Goal: Register for event/course

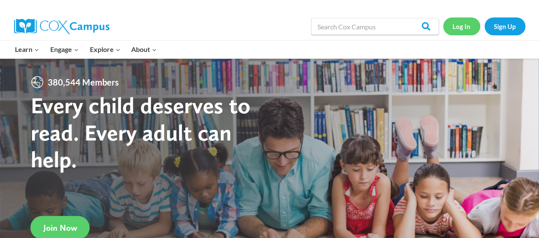
click at [465, 28] on link "Log In" at bounding box center [461, 25] width 37 height 17
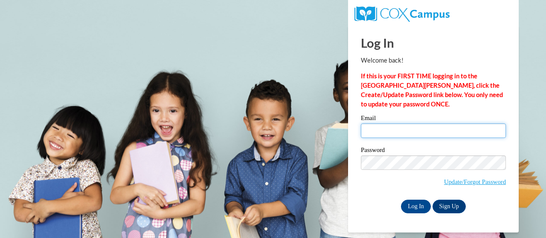
click at [394, 136] on input "Email" at bounding box center [433, 131] width 145 height 14
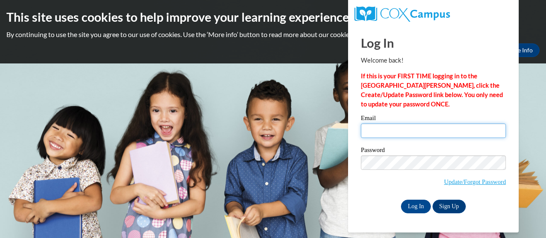
type input "paschal.sharon.d@muscogee.k12.ga.us"
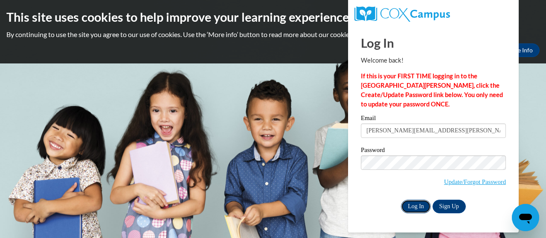
click at [417, 211] on input "Log In" at bounding box center [416, 207] width 30 height 14
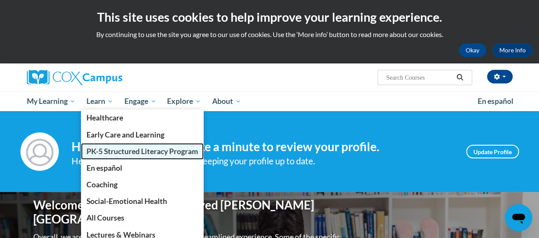
click at [130, 151] on span "PK-5 Structured Literacy Program" at bounding box center [143, 151] width 112 height 9
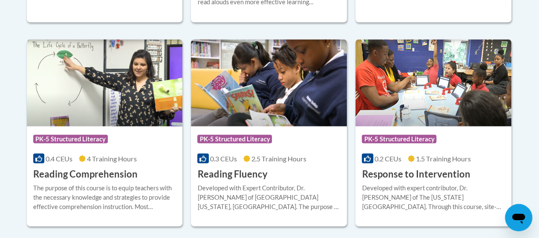
scroll to position [787, 0]
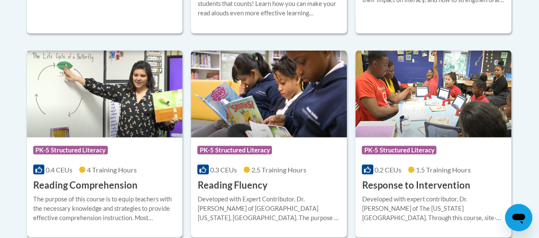
click at [103, 180] on h3 "Reading Comprehension" at bounding box center [85, 185] width 104 height 13
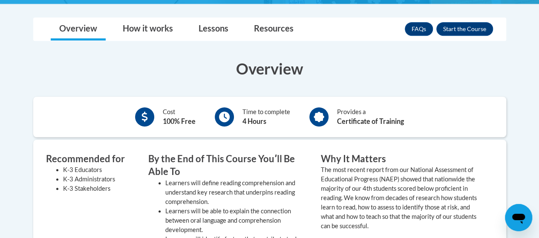
scroll to position [171, 0]
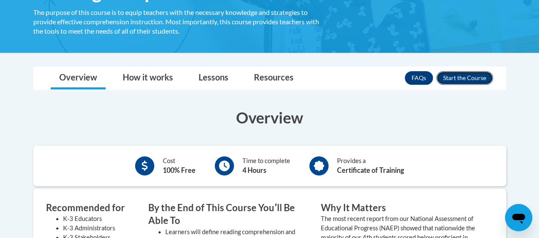
click at [461, 81] on button "Enroll" at bounding box center [465, 78] width 57 height 14
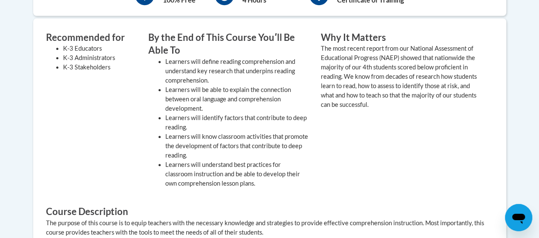
scroll to position [381, 0]
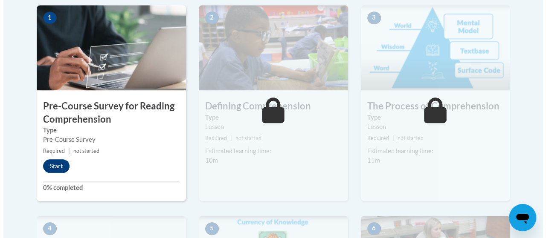
scroll to position [341, 0]
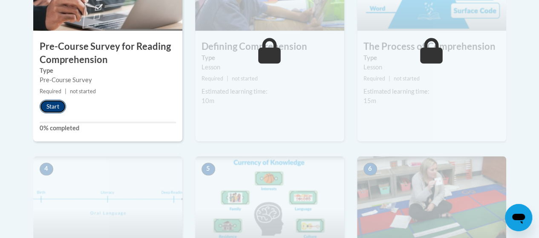
click at [49, 105] on button "Start" at bounding box center [53, 107] width 26 height 14
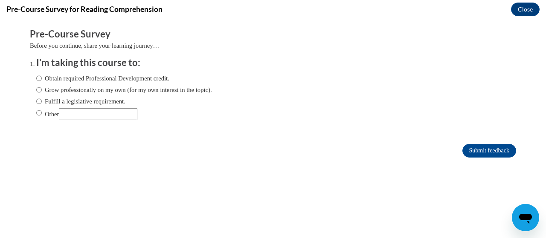
scroll to position [0, 0]
click at [46, 77] on label "Obtain required Professional Development credit." at bounding box center [102, 78] width 133 height 9
click at [42, 77] on input "Obtain required Professional Development credit." at bounding box center [39, 78] width 6 height 9
radio input "true"
click at [473, 150] on input "Submit feedback" at bounding box center [489, 151] width 54 height 14
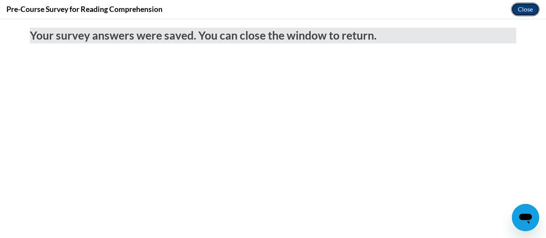
click at [523, 9] on button "Close" at bounding box center [525, 10] width 29 height 14
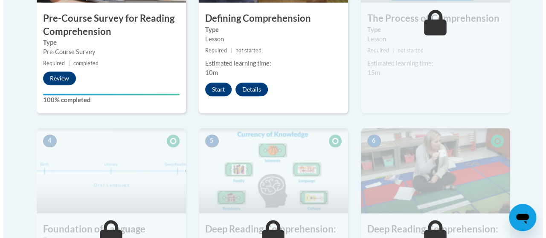
scroll to position [298, 0]
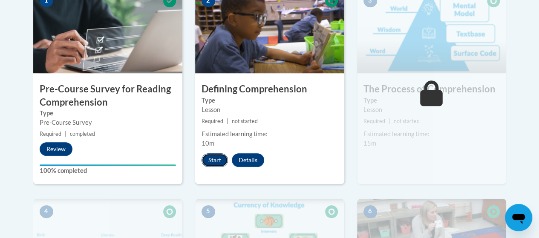
click at [216, 158] on button "Start" at bounding box center [215, 160] width 26 height 14
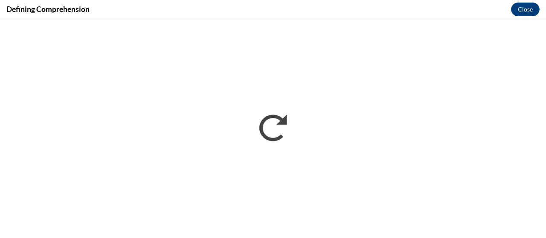
scroll to position [0, 0]
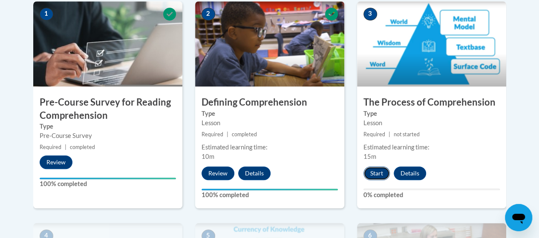
click at [373, 173] on button "Start" at bounding box center [377, 174] width 26 height 14
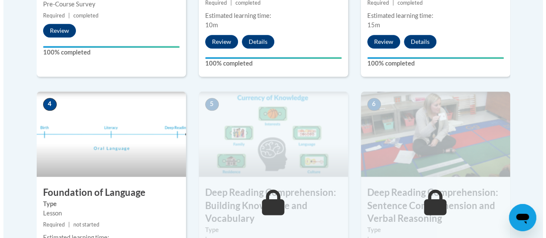
scroll to position [498, 0]
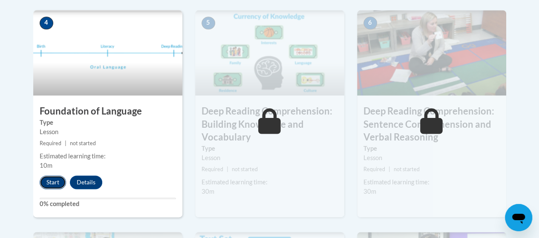
click at [55, 182] on button "Start" at bounding box center [53, 183] width 26 height 14
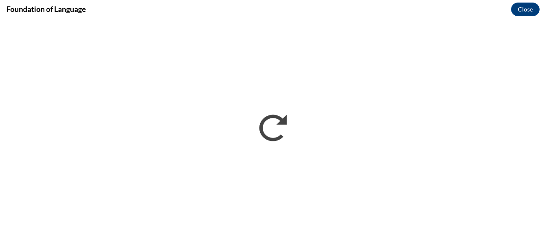
scroll to position [0, 0]
